Goal: Ask a question: Seek information or help from site administrators or community

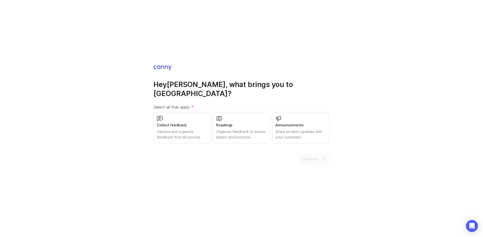
click at [305, 123] on div "Announcements" at bounding box center [300, 126] width 51 height 6
click at [312, 156] on span "Continue" at bounding box center [310, 159] width 16 height 6
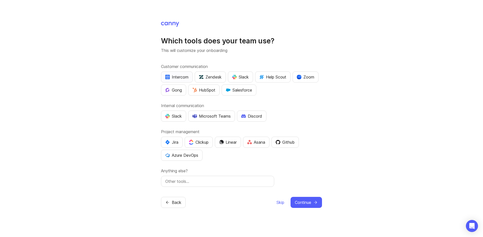
click at [177, 77] on div "Intercom" at bounding box center [176, 77] width 23 height 6
click at [245, 75] on div "Slack" at bounding box center [240, 77] width 17 height 6
click at [207, 90] on div "HubSpot" at bounding box center [203, 90] width 23 height 6
click at [175, 118] on div "Slack" at bounding box center [173, 116] width 17 height 6
click at [235, 125] on div "Customer communication Intercom Zendesk Slack Help Scout Zoom Gong HubSpot Sale…" at bounding box center [241, 126] width 161 height 124
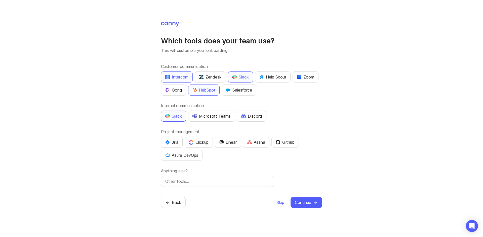
click at [217, 186] on div at bounding box center [217, 181] width 113 height 11
click at [215, 181] on input "text" at bounding box center [217, 182] width 105 height 6
type input "notion"
click at [302, 199] on button "Continue" at bounding box center [305, 202] width 31 height 11
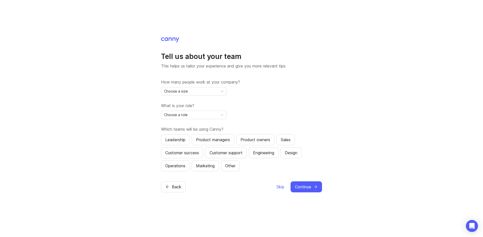
click at [189, 91] on div "Choose a size" at bounding box center [189, 91] width 57 height 8
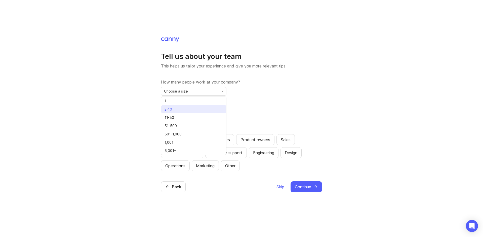
click at [181, 108] on li "2-10" at bounding box center [193, 109] width 65 height 8
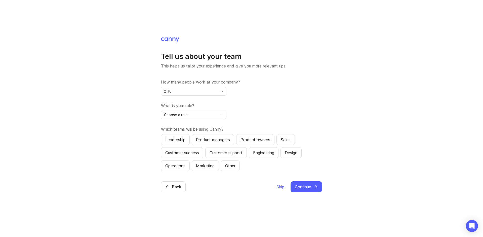
click at [192, 112] on div "Choose a role" at bounding box center [189, 115] width 57 height 8
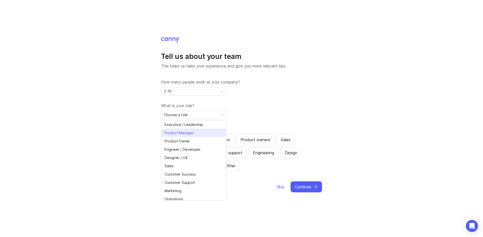
click at [194, 133] on span "Product Manager" at bounding box center [179, 133] width 31 height 6
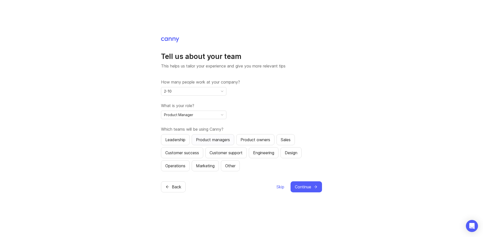
click at [215, 139] on div "Product managers" at bounding box center [213, 140] width 34 height 6
click at [194, 153] on div "Customer success" at bounding box center [182, 153] width 34 height 6
click at [306, 187] on span "Continue" at bounding box center [303, 187] width 16 height 6
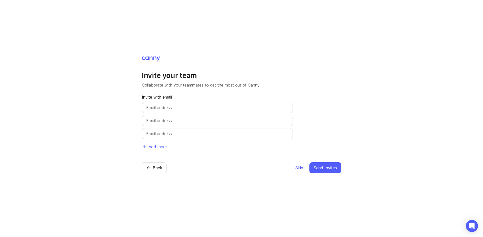
drag, startPoint x: 181, startPoint y: 77, endPoint x: 148, endPoint y: 106, distance: 43.5
click at [148, 106] on input "text" at bounding box center [217, 108] width 142 height 6
drag, startPoint x: 331, startPoint y: 167, endPoint x: 286, endPoint y: 163, distance: 44.7
click at [299, 172] on div "Skip Send Invites" at bounding box center [318, 168] width 46 height 11
click at [298, 167] on span "Skip" at bounding box center [299, 168] width 8 height 6
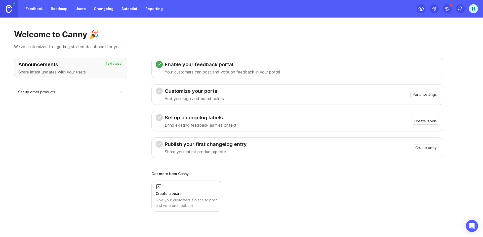
click at [216, 124] on p "Bring existing feedback as files or text" at bounding box center [201, 125] width 72 height 6
click at [427, 120] on span "Create labels" at bounding box center [425, 121] width 22 height 5
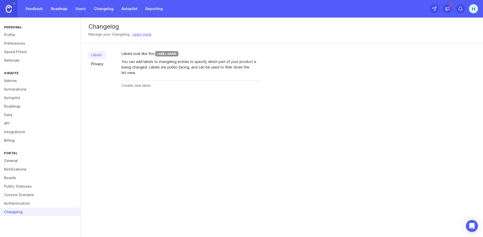
click at [107, 7] on link "Changelog" at bounding box center [104, 8] width 26 height 9
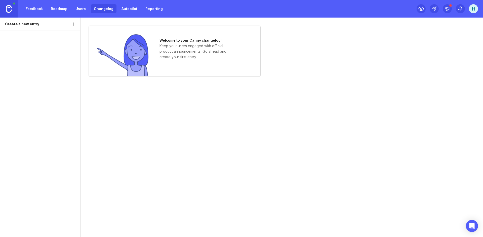
click at [193, 61] on div "Welcome to your Canny changelog! Keep your users engaged with official product …" at bounding box center [174, 51] width 172 height 51
click at [344, 69] on div "Welcome to your Canny changelog! Keep your users engaged with official product …" at bounding box center [281, 51] width 386 height 51
click at [469, 228] on icon "Open Intercom Messenger" at bounding box center [471, 226] width 7 height 7
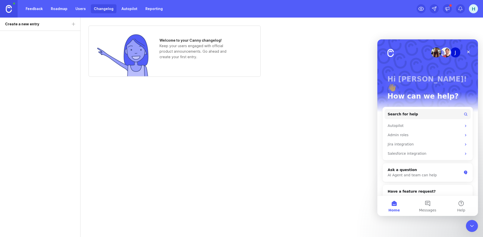
click at [340, 54] on div "Welcome to your Canny changelog! Keep your users engaged with official product …" at bounding box center [281, 51] width 386 height 51
click at [154, 8] on link "Reporting" at bounding box center [153, 8] width 23 height 9
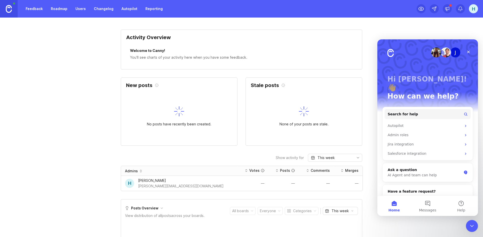
click at [59, 8] on link "Roadmap" at bounding box center [59, 8] width 23 height 9
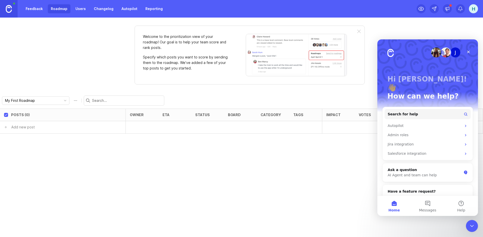
click at [32, 12] on link "Feedback" at bounding box center [34, 8] width 23 height 9
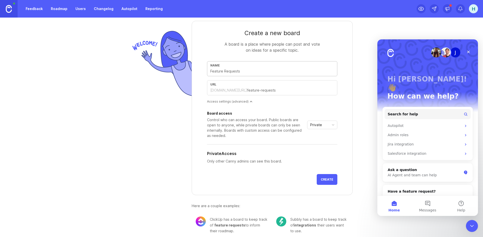
scroll to position [14, 0]
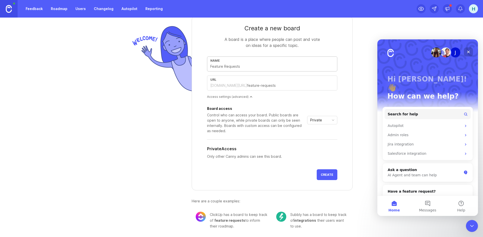
click at [469, 51] on icon "Close" at bounding box center [468, 52] width 4 height 4
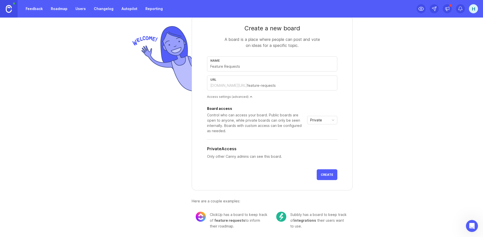
scroll to position [0, 0]
click at [448, 11] on icon at bounding box center [446, 8] width 5 height 5
click at [131, 10] on link "Autopilot" at bounding box center [129, 8] width 22 height 9
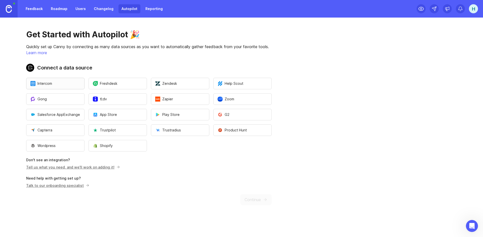
click at [43, 84] on span "Intercom" at bounding box center [41, 83] width 22 height 5
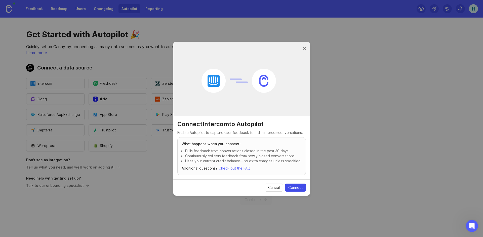
click at [286, 187] on button "Connect" at bounding box center [295, 188] width 21 height 8
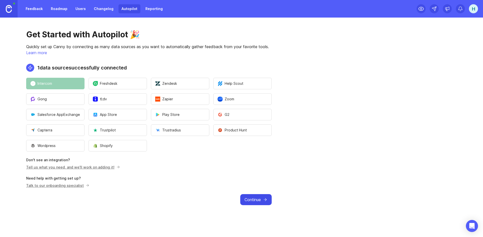
click at [259, 202] on span "Continue" at bounding box center [252, 200] width 16 height 6
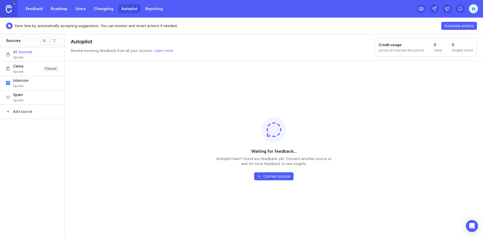
click at [21, 79] on span "Intercom" at bounding box center [21, 80] width 16 height 5
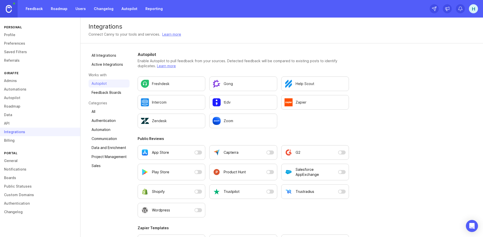
click at [112, 130] on link "Automation" at bounding box center [108, 130] width 41 height 8
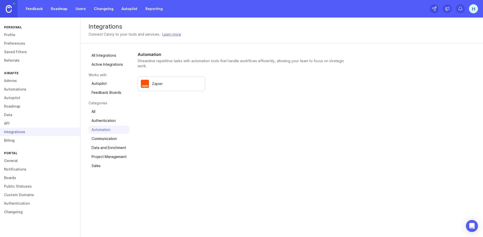
click at [112, 138] on link "Communication" at bounding box center [108, 139] width 41 height 8
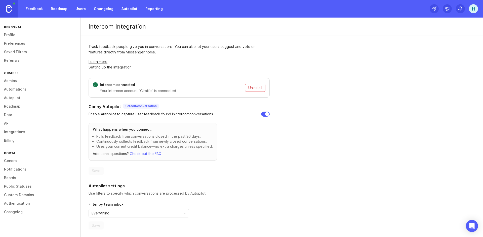
scroll to position [1, 0]
click at [123, 215] on div "Everything" at bounding box center [135, 213] width 92 height 8
click at [276, 182] on div "Track feedback people give you in conversations. You can also let your users su…" at bounding box center [178, 136] width 197 height 202
click at [145, 47] on div "Track feedback people give you in conversations. You can also let your users su…" at bounding box center [178, 48] width 181 height 11
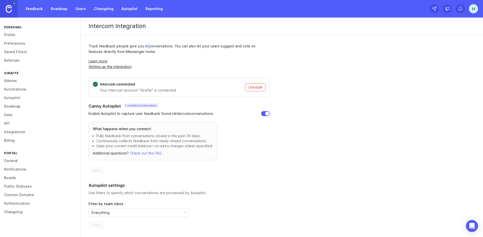
click at [145, 47] on div "Track feedback people give you in conversations. You can also let your users su…" at bounding box center [178, 48] width 181 height 11
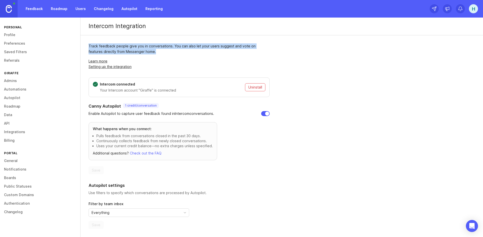
click at [145, 47] on div "Track feedback people give you in conversations. You can also let your users su…" at bounding box center [178, 48] width 181 height 11
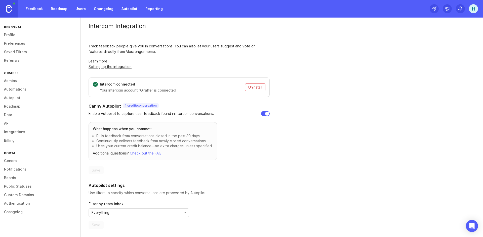
click at [164, 55] on div "Track feedback people give you in conversations. You can also let your users su…" at bounding box center [178, 56] width 181 height 26
click at [127, 10] on link "Autopilot" at bounding box center [129, 8] width 22 height 9
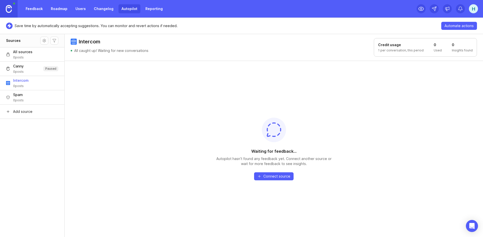
click at [105, 7] on link "Changelog" at bounding box center [104, 8] width 26 height 9
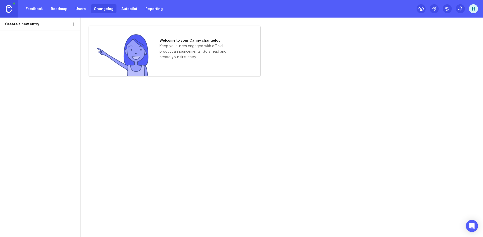
click at [200, 47] on p "Keep your users engaged with official product announcements. Go ahead and creat…" at bounding box center [196, 51] width 75 height 17
click at [197, 56] on p "Keep your users engaged with official product announcements. Go ahead and creat…" at bounding box center [196, 51] width 75 height 17
click at [471, 11] on div "H" at bounding box center [472, 8] width 9 height 9
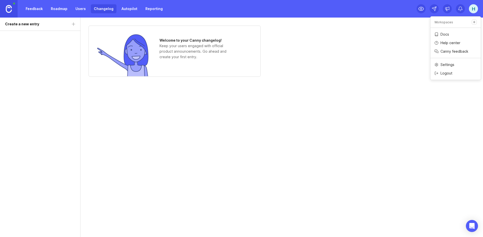
click at [442, 32] on link "Docs" at bounding box center [455, 34] width 50 height 8
click at [313, 59] on div "Welcome to your Canny changelog! Keep your users engaged with official product …" at bounding box center [281, 51] width 386 height 51
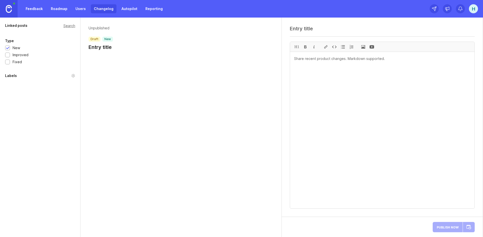
click at [8, 8] on img at bounding box center [9, 9] width 6 height 8
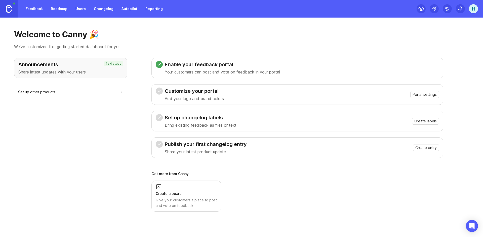
click at [186, 91] on h3 "Customize your portal" at bounding box center [194, 91] width 59 height 7
click at [425, 93] on span "Portal settings" at bounding box center [424, 94] width 24 height 5
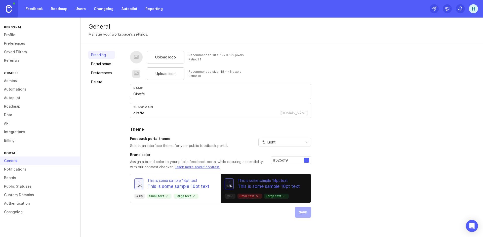
click at [160, 54] on div "Upload logo" at bounding box center [166, 57] width 38 height 13
click at [171, 72] on span "Upload icon" at bounding box center [165, 74] width 20 height 6
click at [174, 98] on div "Name Giraffe" at bounding box center [220, 91] width 181 height 15
click at [147, 113] on input "giraffe" at bounding box center [206, 114] width 146 height 6
click at [144, 90] on div "Name" at bounding box center [220, 88] width 174 height 4
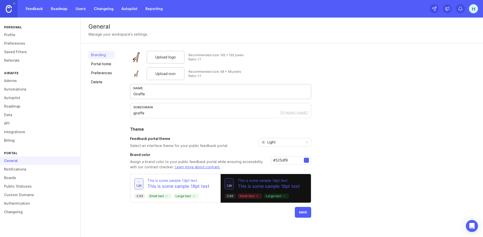
click at [287, 143] on div "Light" at bounding box center [280, 142] width 44 height 8
click at [339, 133] on div "Upload logo Recommended size: 192 x 192 pixels Ratio: 1:1 Upload icon Recommend…" at bounding box center [302, 134] width 345 height 167
click at [284, 140] on div "Light" at bounding box center [280, 142] width 44 height 8
click at [274, 153] on span "System preference" at bounding box center [283, 153] width 32 height 6
click at [305, 162] on div at bounding box center [306, 160] width 5 height 5
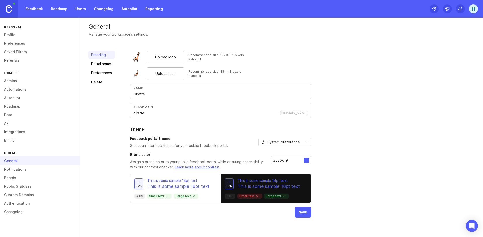
click at [283, 161] on input "#525df9" at bounding box center [288, 161] width 31 height 6
click at [287, 162] on input "#525df9" at bounding box center [288, 161] width 31 height 6
paste input "191d37"
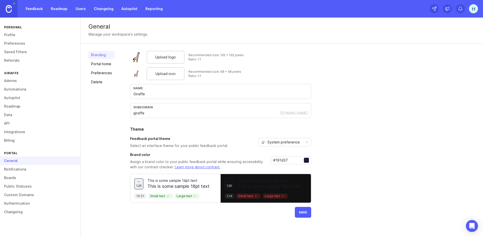
click at [360, 145] on div "Upload logo Recommended size: 192 x 192 pixels Ratio: 1:1 Upload icon Recommend…" at bounding box center [302, 134] width 345 height 167
click at [229, 156] on h3 "Brand color" at bounding box center [198, 155] width 137 height 5
click at [284, 159] on input "#191d37" at bounding box center [288, 161] width 31 height 6
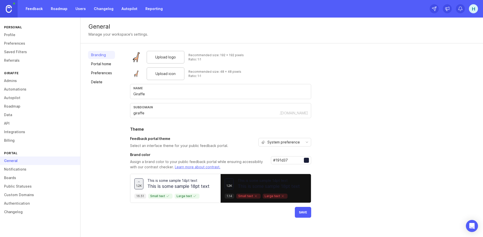
paste input "283389"
type input "#283389"
click at [376, 137] on div "Upload logo Recommended size: 192 x 192 pixels Ratio: 1:1 Upload icon Recommend…" at bounding box center [302, 134] width 345 height 167
click at [299, 140] on div "System preference" at bounding box center [280, 142] width 44 height 8
click at [276, 157] on li "Light" at bounding box center [284, 160] width 52 height 8
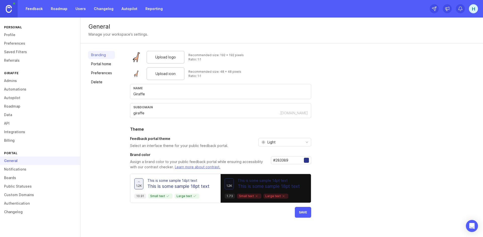
click at [335, 144] on div "Upload logo Recommended size: 192 x 192 pixels Ratio: 1:1 Upload icon Recommend…" at bounding box center [302, 134] width 345 height 167
click at [302, 214] on span "Save" at bounding box center [303, 213] width 8 height 4
drag, startPoint x: 375, startPoint y: 173, endPoint x: 365, endPoint y: 177, distance: 10.7
click at [374, 173] on div "Upload logo Recommended size: 192 x 192 pixels Ratio: 1:1 Upload icon Recommend…" at bounding box center [302, 134] width 345 height 167
click at [97, 62] on link "Portal home" at bounding box center [101, 64] width 27 height 8
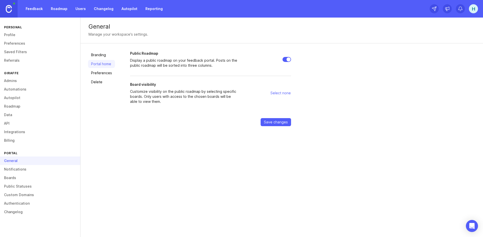
click at [287, 58] on input "Public Roadmap" at bounding box center [286, 59] width 9 height 5
checkbox input "false"
click at [279, 120] on span "Save changes" at bounding box center [276, 122] width 24 height 5
click at [280, 93] on span "Select none" at bounding box center [280, 93] width 20 height 5
click at [286, 93] on span "Select none" at bounding box center [280, 93] width 20 height 5
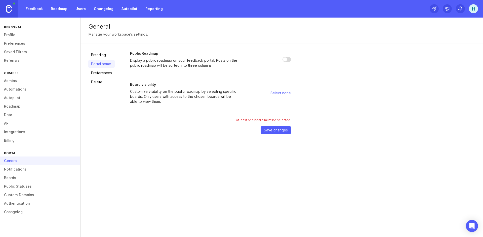
click at [100, 74] on link "Preferences" at bounding box center [101, 73] width 27 height 8
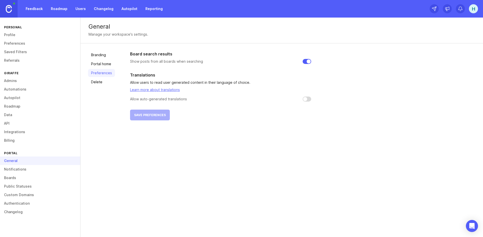
click at [306, 61] on input "checkbox" at bounding box center [306, 61] width 9 height 5
checkbox input "false"
click at [305, 100] on input "checkbox" at bounding box center [306, 99] width 9 height 5
checkbox input "false"
click at [100, 81] on link "Delete" at bounding box center [101, 82] width 27 height 8
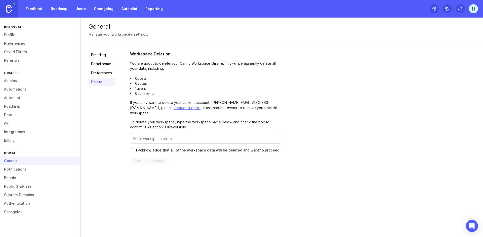
click at [98, 55] on link "Branding" at bounding box center [101, 55] width 27 height 8
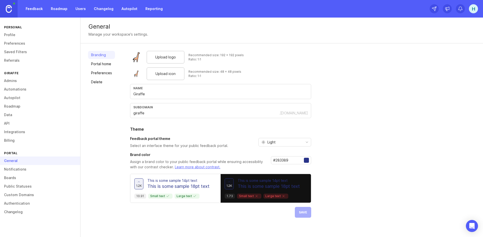
click at [14, 177] on link "Boards" at bounding box center [40, 178] width 80 height 9
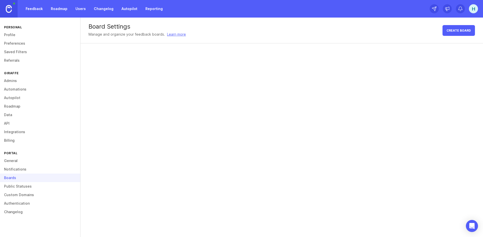
click at [27, 186] on link "Public Statuses" at bounding box center [40, 186] width 80 height 9
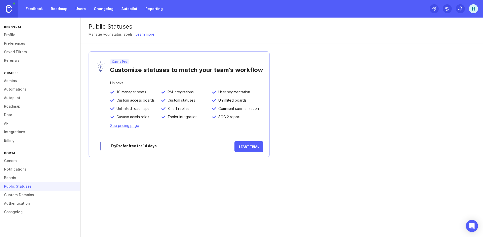
click at [29, 194] on link "Custom Domains" at bounding box center [40, 195] width 80 height 9
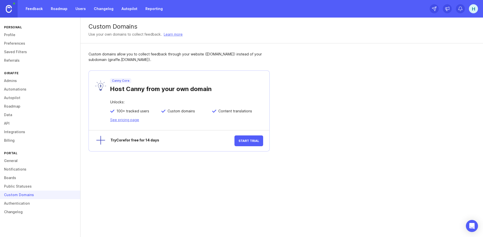
click at [24, 205] on link "Authentication" at bounding box center [40, 204] width 80 height 9
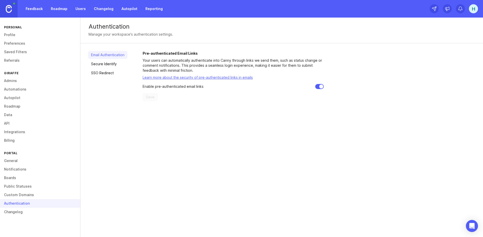
click at [19, 212] on link "Changelog" at bounding box center [40, 212] width 80 height 9
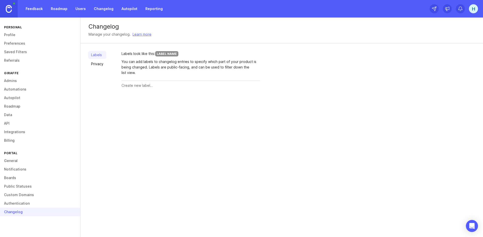
click at [97, 65] on link "Privacy" at bounding box center [97, 64] width 18 height 8
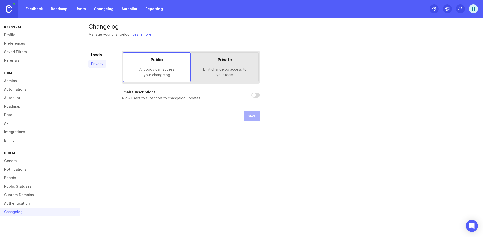
click at [235, 64] on div "Private Limit changelog access to your team" at bounding box center [224, 67] width 59 height 21
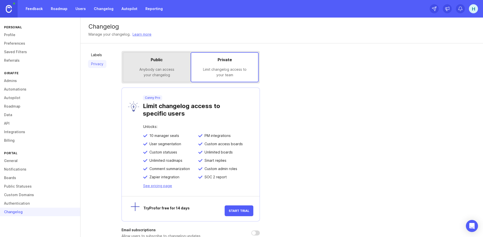
click at [168, 64] on div "Public Anybody can access your changelog" at bounding box center [156, 67] width 59 height 21
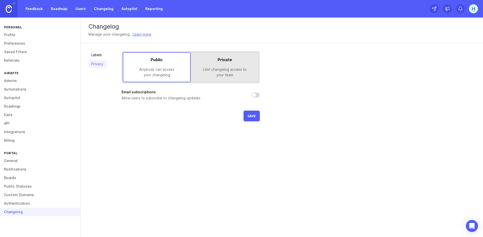
click at [256, 97] on input "checkbox" at bounding box center [255, 95] width 9 height 5
checkbox input "false"
click at [152, 10] on link "Reporting" at bounding box center [153, 8] width 23 height 9
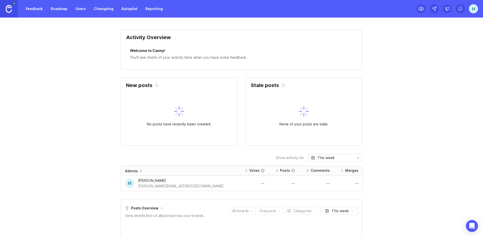
click at [104, 10] on link "Changelog" at bounding box center [104, 8] width 26 height 9
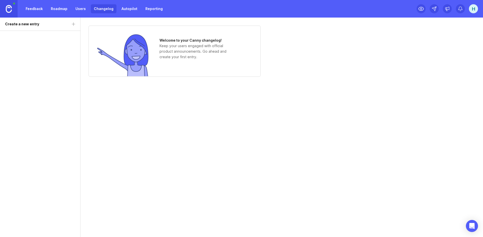
click at [349, 93] on div "Welcome to your Canny changelog! Keep your users engaged with official product …" at bounding box center [281, 128] width 402 height 220
click at [474, 223] on div "Open Intercom Messenger" at bounding box center [471, 226] width 13 height 13
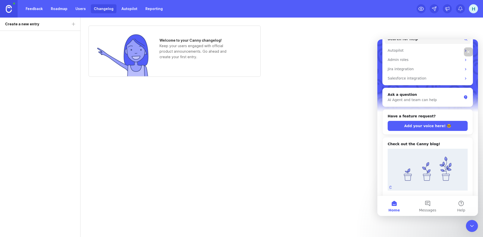
scroll to position [81, 0]
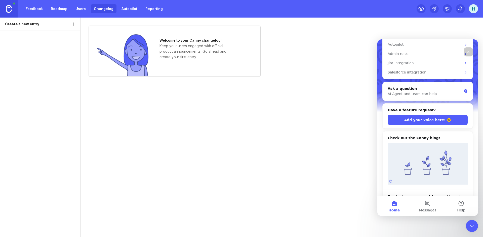
click at [421, 136] on h2 "Check out the Canny blog!" at bounding box center [427, 138] width 80 height 5
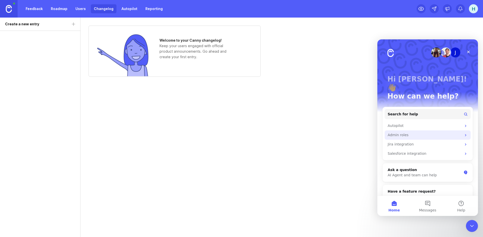
scroll to position [25, 0]
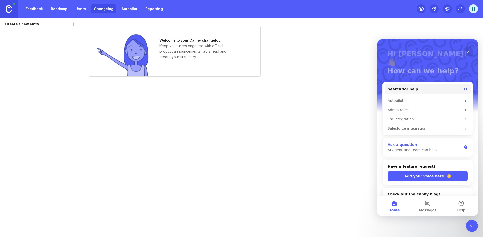
click at [412, 142] on div "Ask a question" at bounding box center [424, 144] width 74 height 5
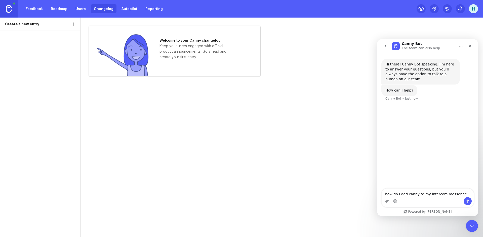
type textarea "how do I add canny to my intercom messenger"
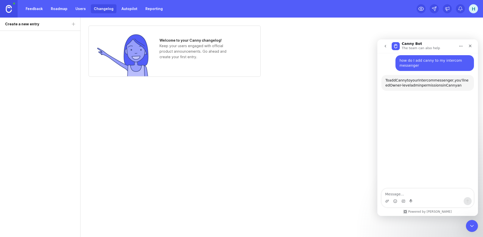
scroll to position [49, 0]
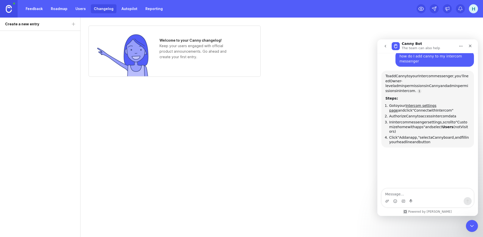
click at [402, 81] on span "Owner-level" at bounding box center [393, 83] width 17 height 9
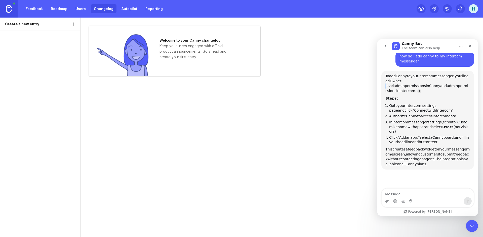
click at [449, 77] on span "messenger," at bounding box center [444, 76] width 21 height 4
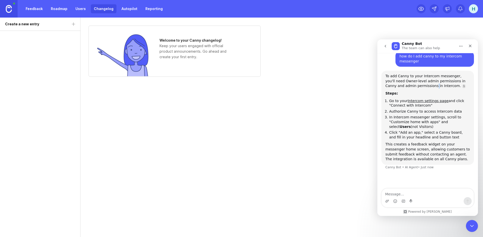
click at [413, 88] on div "To add Canny to your Intercom messenger, you'll need Owner-level admin permissi…" at bounding box center [427, 81] width 84 height 15
click at [407, 94] on div "Steps:" at bounding box center [427, 93] width 84 height 5
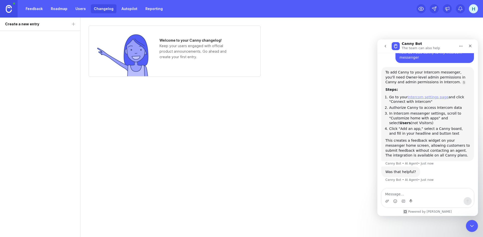
click at [418, 98] on link "Intercom settings page" at bounding box center [427, 97] width 41 height 4
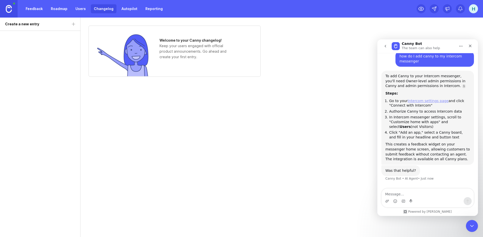
scroll to position [49, 0]
click at [432, 141] on div "To add Canny to your Intercom messenger, you'll need Owner-level admin permissi…" at bounding box center [427, 118] width 84 height 88
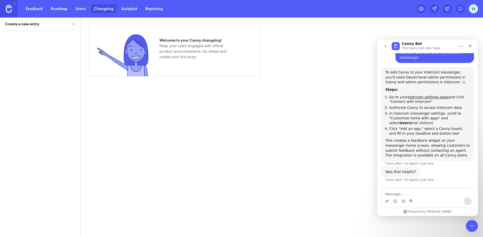
click at [443, 130] on li "Click "Add an app," select a Canny board, and fill in your headline and button …" at bounding box center [429, 131] width 81 height 9
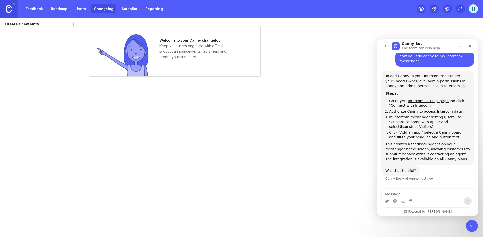
click at [416, 138] on li "Click "Add an app," select a Canny board, and fill in your headline and button …" at bounding box center [429, 134] width 81 height 9
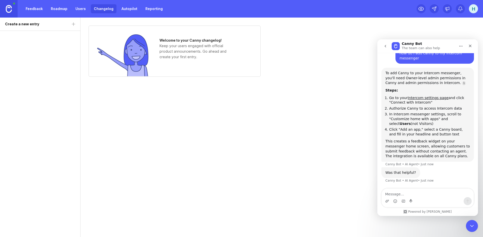
scroll to position [52, 0]
drag, startPoint x: 413, startPoint y: 198, endPoint x: 415, endPoint y: 194, distance: 4.7
click at [413, 199] on div "Intercom messenger" at bounding box center [427, 202] width 92 height 8
click at [416, 194] on textarea "Message…" at bounding box center [427, 193] width 92 height 9
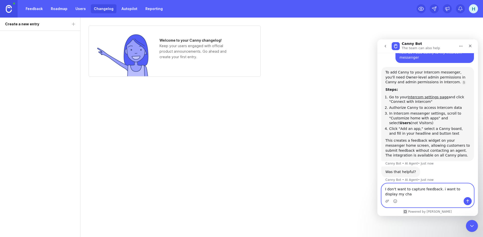
scroll to position [57, 0]
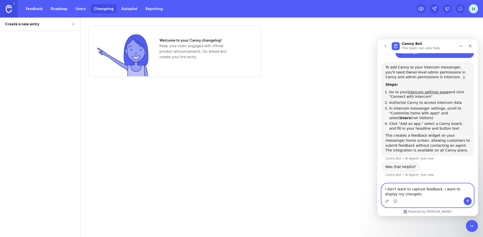
type textarea "I don't want to capture feedback. i want to display my changelog"
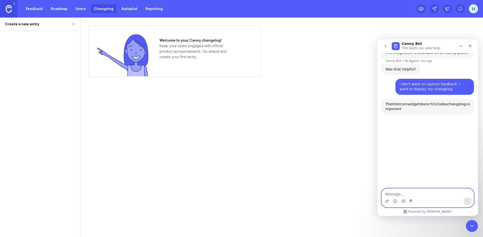
scroll to position [183, 0]
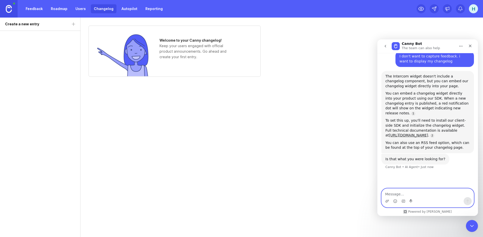
click at [405, 195] on textarea "Message…" at bounding box center [427, 193] width 92 height 9
type textarea "no"
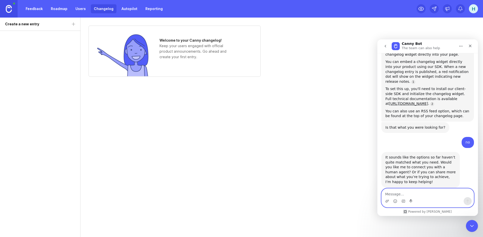
scroll to position [215, 0]
